Goal: Task Accomplishment & Management: Complete application form

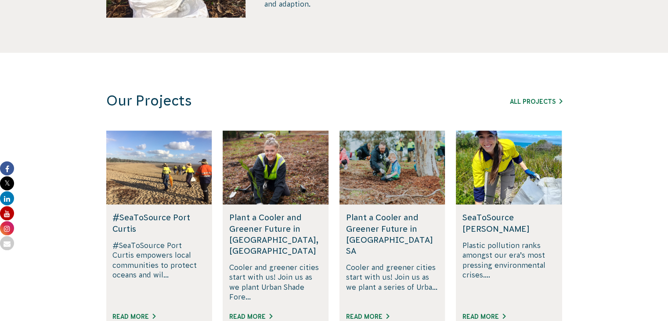
scroll to position [474, 0]
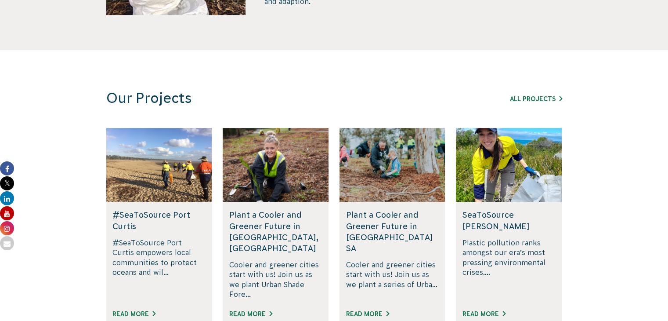
click at [73, 174] on section "Our Projects All Projects #SeaToSource Port [PERSON_NAME] Bay Join the #SeaToSo…" at bounding box center [334, 219] width 668 height 338
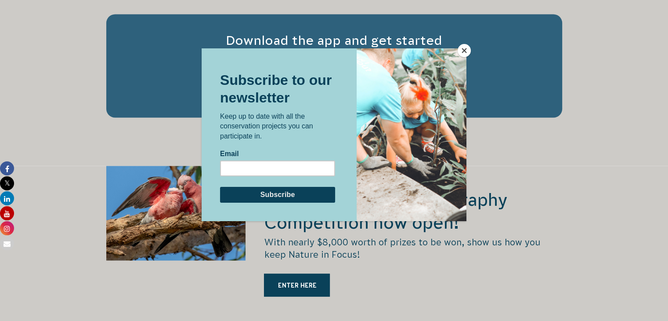
scroll to position [1565, 0]
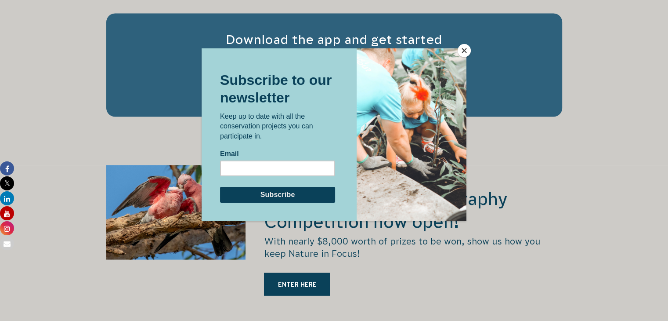
click at [462, 51] on button "Close" at bounding box center [463, 50] width 13 height 13
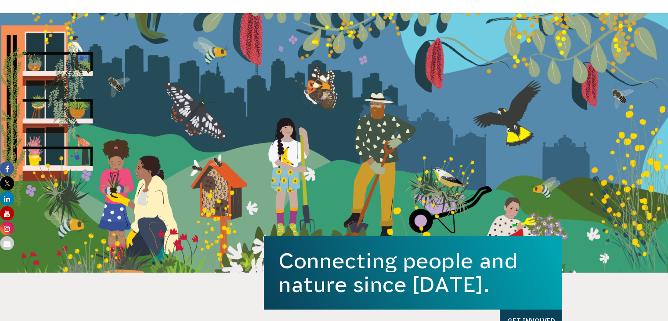
scroll to position [0, 0]
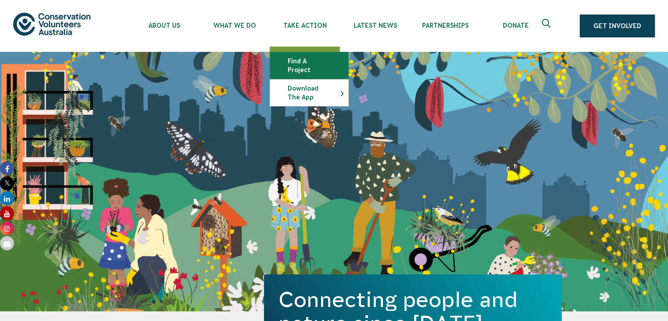
click at [300, 67] on link "Find a project" at bounding box center [309, 65] width 78 height 26
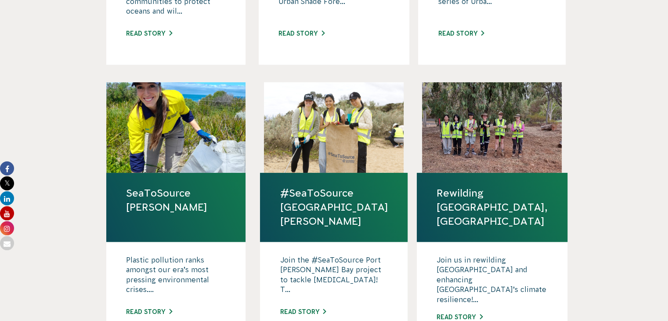
scroll to position [486, 0]
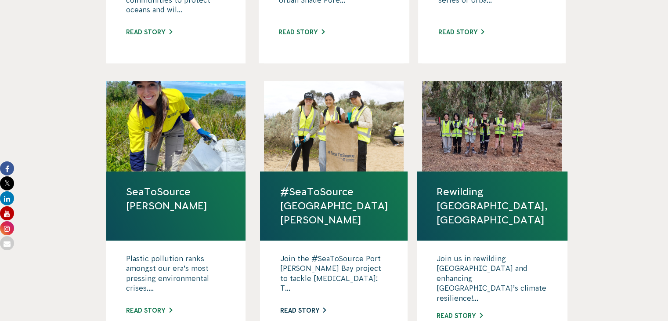
click at [323, 306] on link "Read story" at bounding box center [303, 309] width 46 height 7
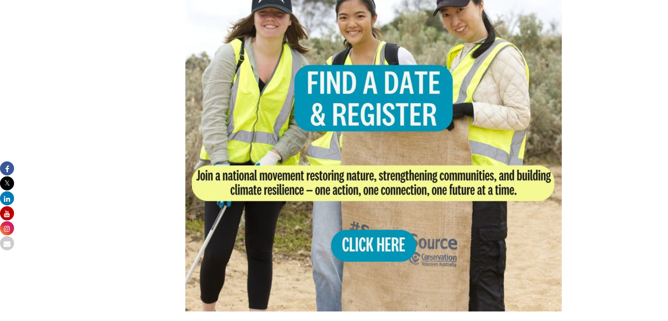
scroll to position [738, 0]
click at [364, 227] on img at bounding box center [373, 122] width 377 height 377
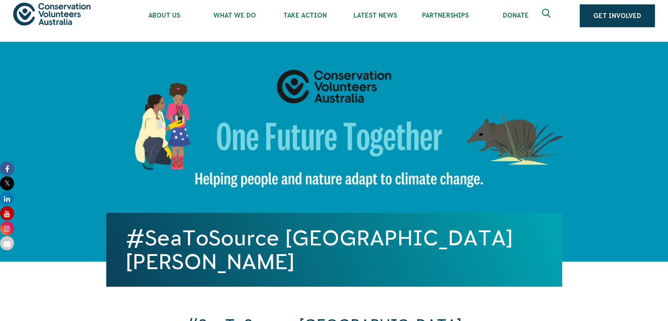
scroll to position [0, 0]
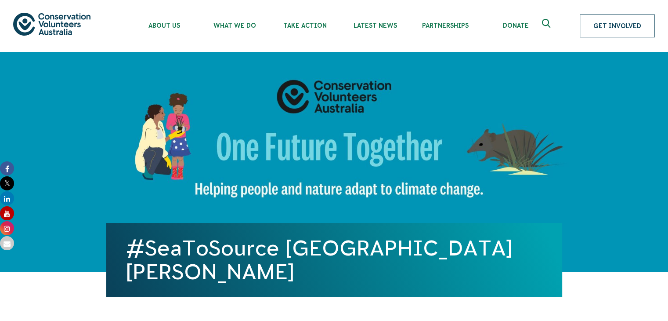
click at [616, 26] on link "Get Involved" at bounding box center [617, 25] width 75 height 23
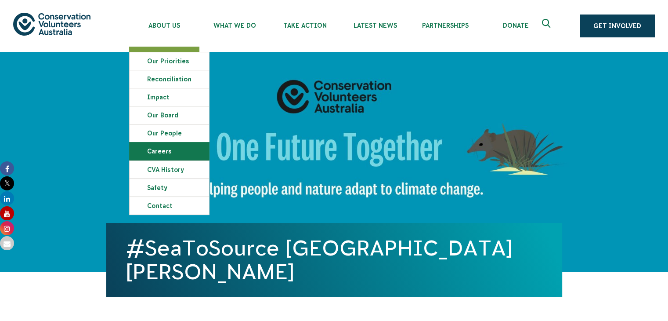
click at [158, 146] on link "Careers" at bounding box center [169, 151] width 79 height 18
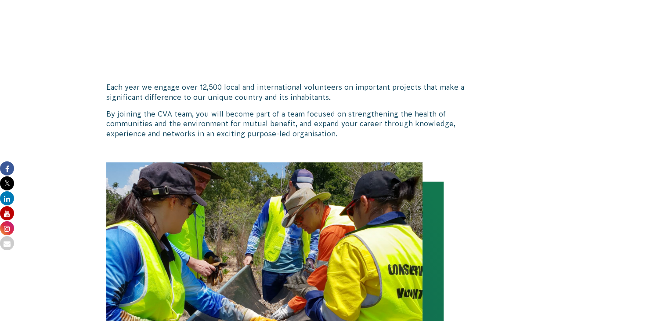
scroll to position [551, 0]
